Goal: Task Accomplishment & Management: Complete application form

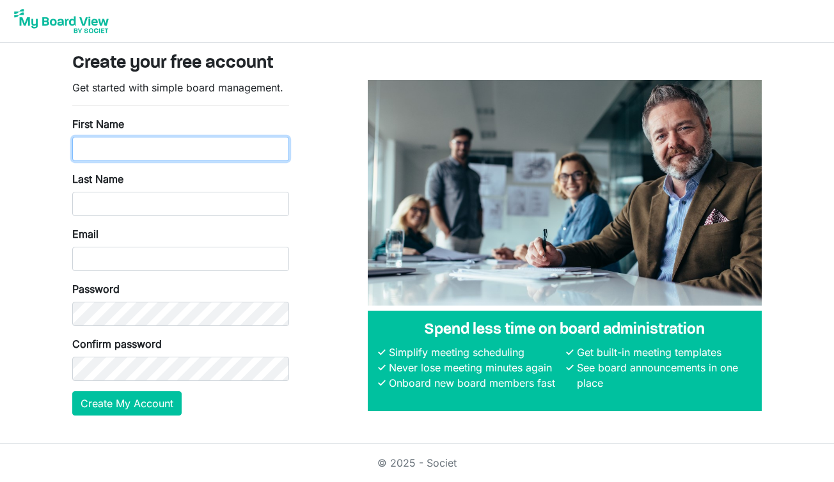
click at [149, 138] on input "First Name" at bounding box center [180, 149] width 217 height 24
type input "Lisa"
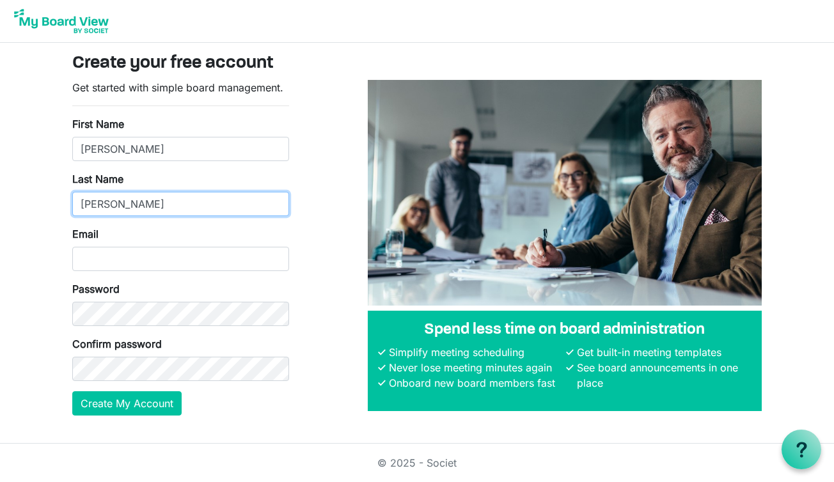
type input "Mordhorst"
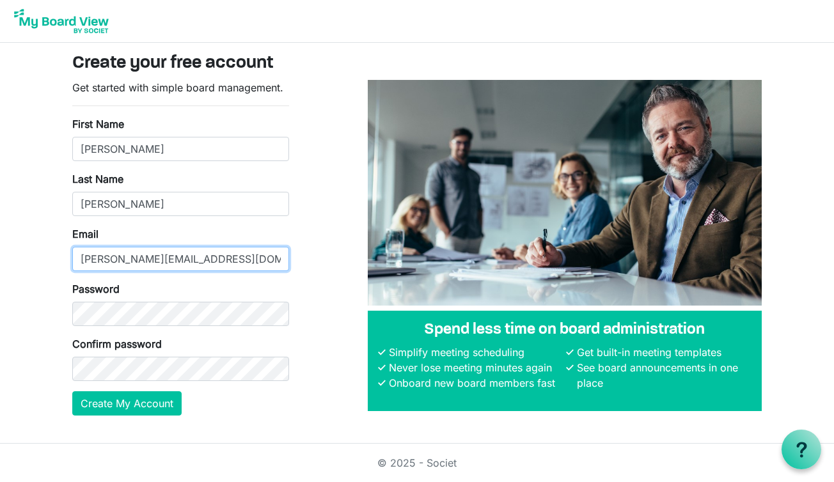
type input "[PERSON_NAME][EMAIL_ADDRESS][DOMAIN_NAME]"
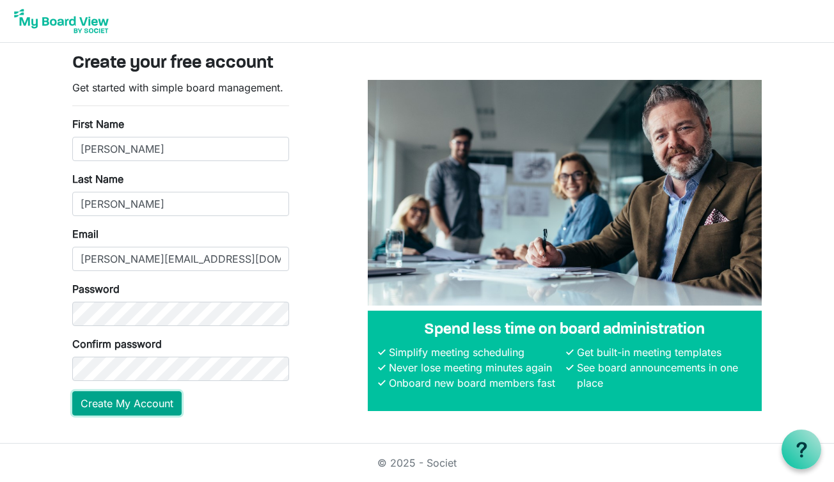
click at [126, 404] on button "Create My Account" at bounding box center [126, 404] width 109 height 24
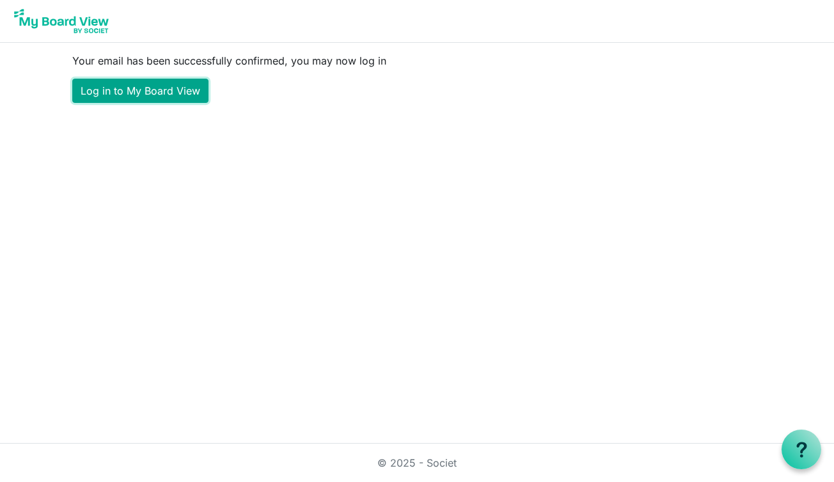
click at [126, 95] on link "Log in to My Board View" at bounding box center [140, 91] width 136 height 24
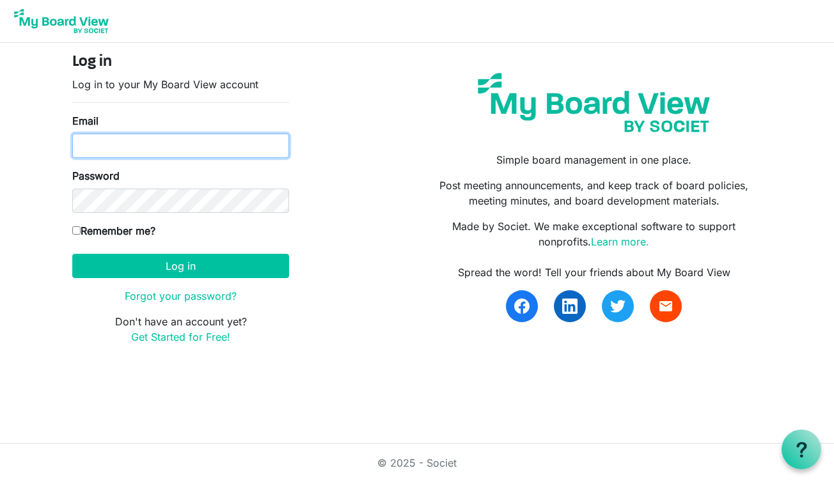
click at [90, 152] on input "Email" at bounding box center [180, 146] width 217 height 24
type input "lisa@cmcarts.org"
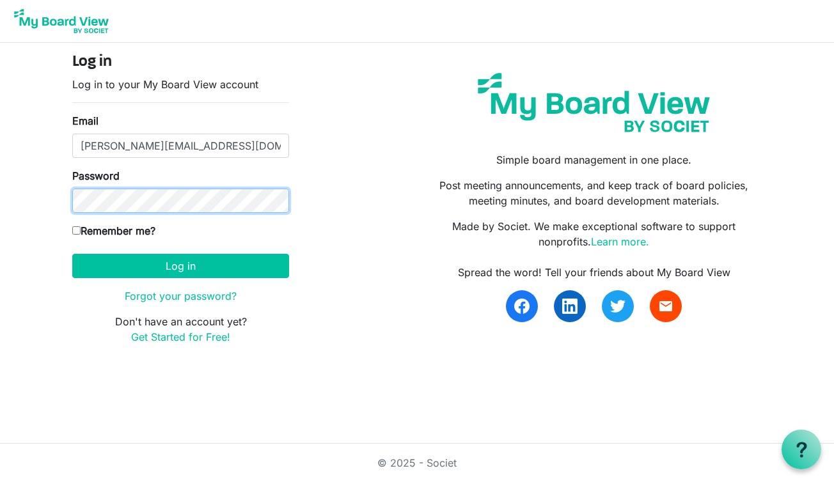
click at [72, 254] on button "Log in" at bounding box center [180, 266] width 217 height 24
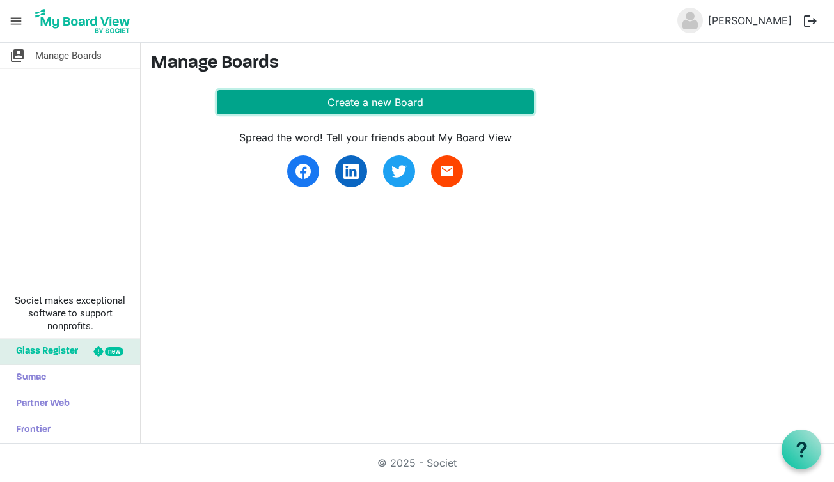
click at [361, 99] on button "Create a new Board" at bounding box center [375, 102] width 317 height 24
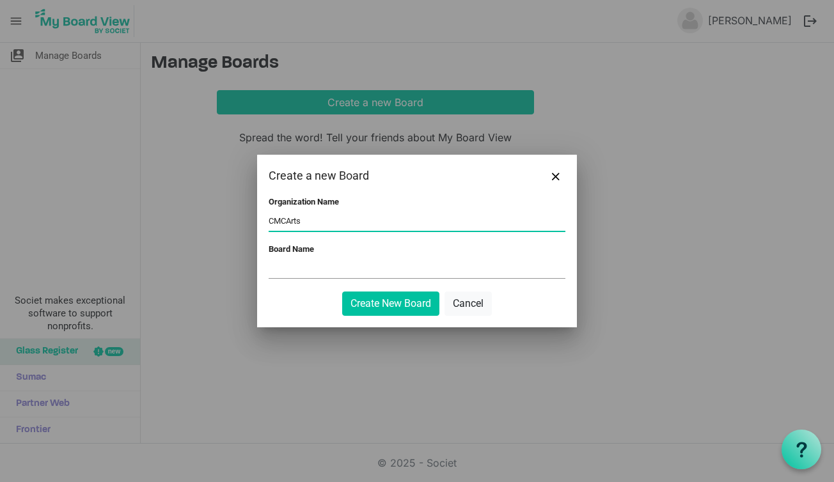
type input "CMCArts"
click at [279, 275] on input "Board Name" at bounding box center [417, 268] width 297 height 19
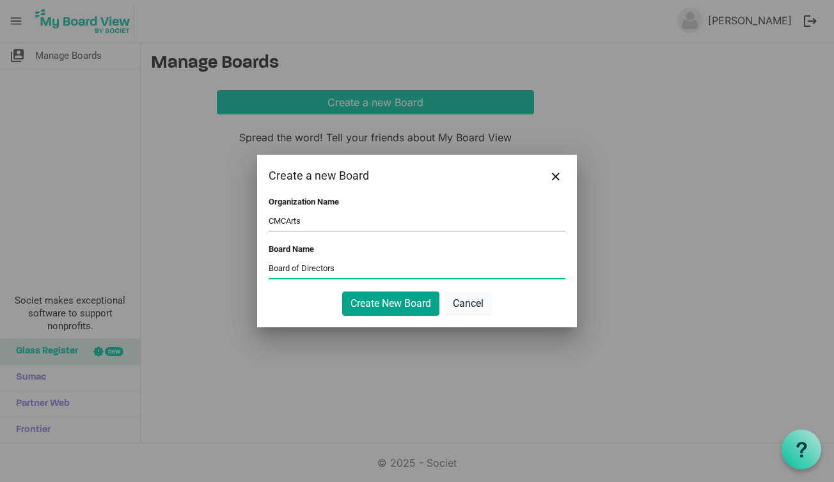
type input "Board of Directors"
click at [406, 303] on button "Create New Board" at bounding box center [390, 304] width 97 height 24
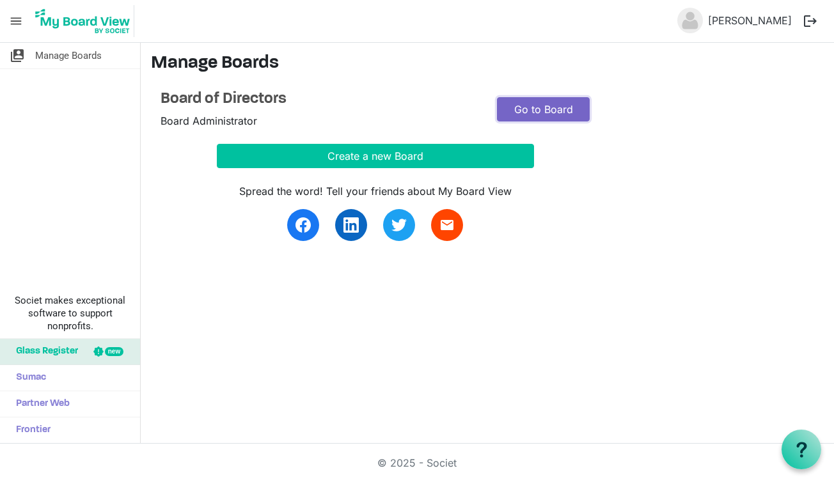
click at [550, 107] on link "Go to Board" at bounding box center [543, 109] width 93 height 24
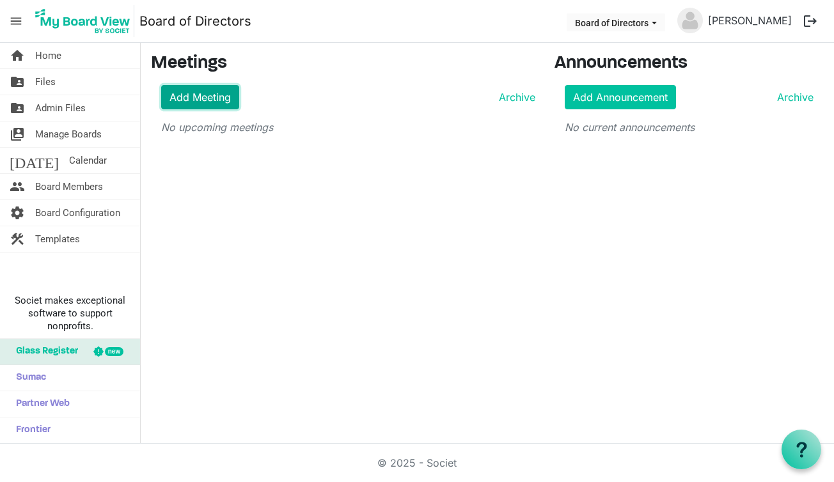
click at [212, 98] on link "Add Meeting" at bounding box center [200, 97] width 78 height 24
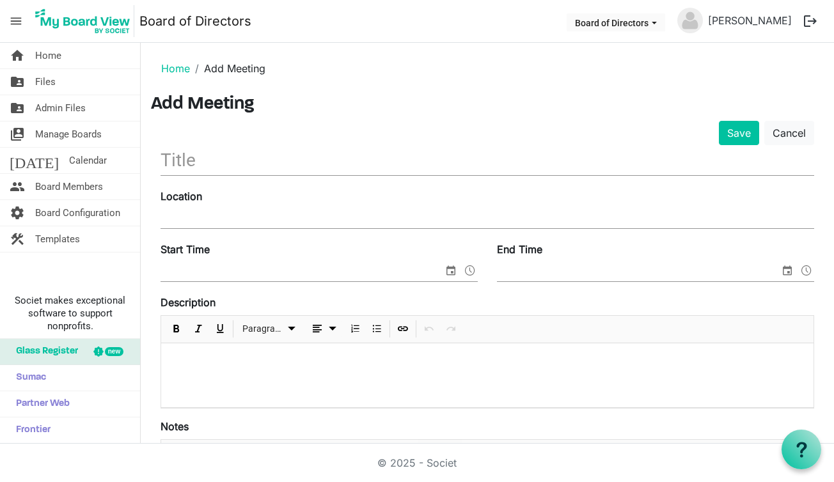
click at [184, 159] on input "text" at bounding box center [488, 160] width 654 height 30
paste input "CMCArts Board of Directors Meeting"
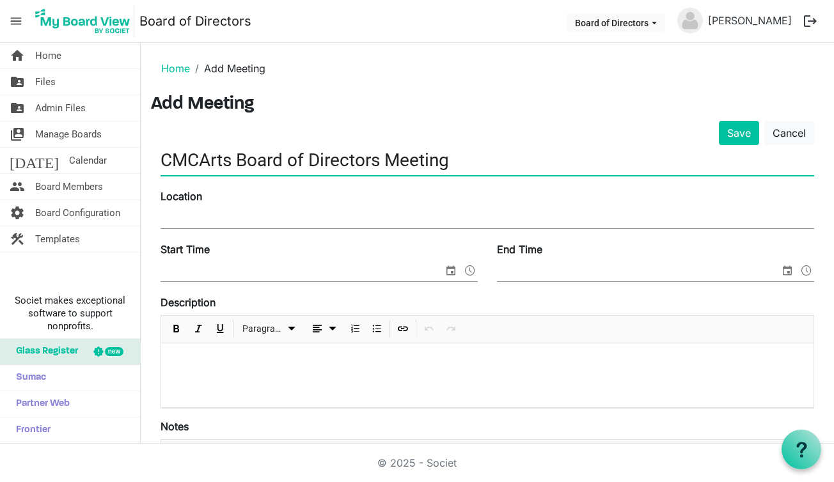
click at [163, 159] on input "CMCArts Board of Directors Meeting" at bounding box center [488, 160] width 654 height 30
click at [481, 157] on input "CMCArts Board of Directors Meeting" at bounding box center [488, 160] width 654 height 30
type input "CMCArts Board of Directors Meeting-Q3"
click at [411, 216] on input "Location" at bounding box center [488, 218] width 654 height 19
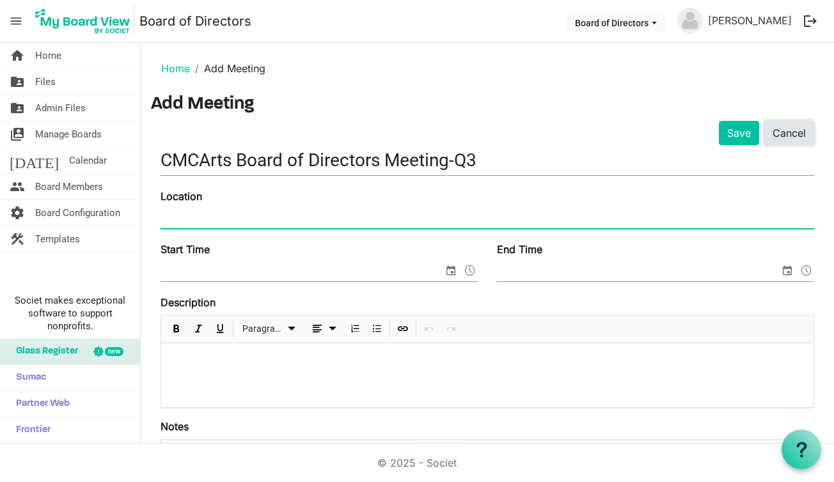
click at [795, 128] on link "Cancel" at bounding box center [790, 133] width 50 height 24
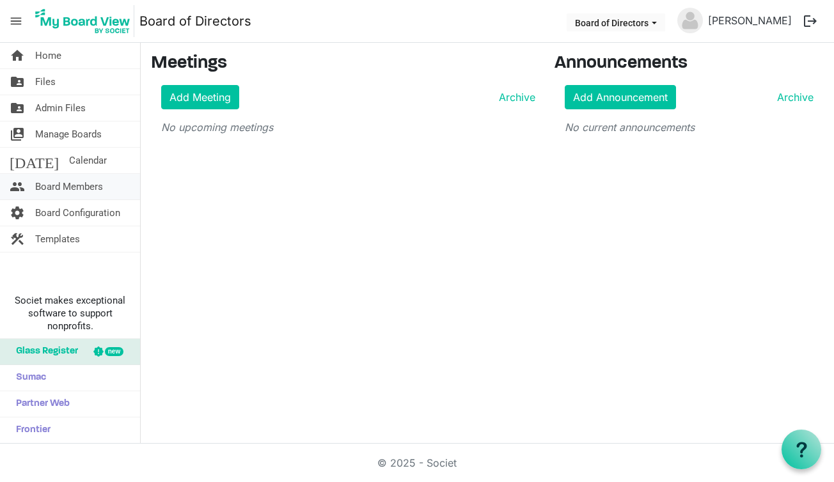
click at [60, 189] on span "Board Members" at bounding box center [69, 187] width 68 height 26
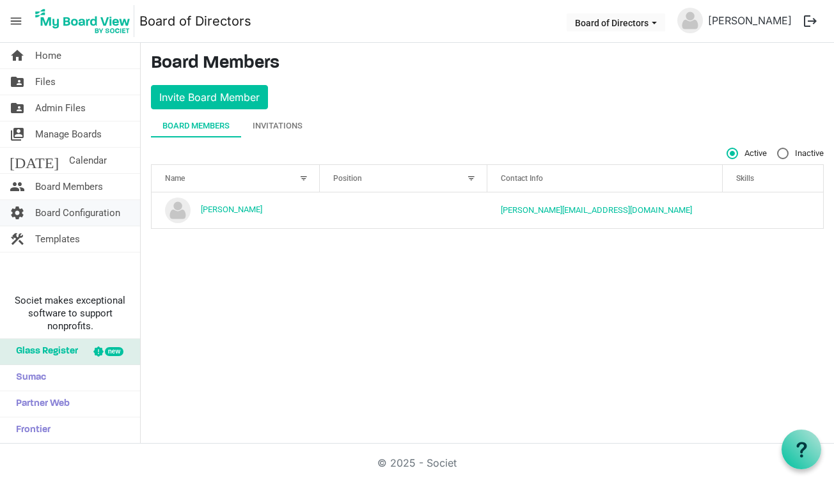
click at [96, 209] on span "Board Configuration" at bounding box center [77, 213] width 85 height 26
